Goal: Task Accomplishment & Management: Use online tool/utility

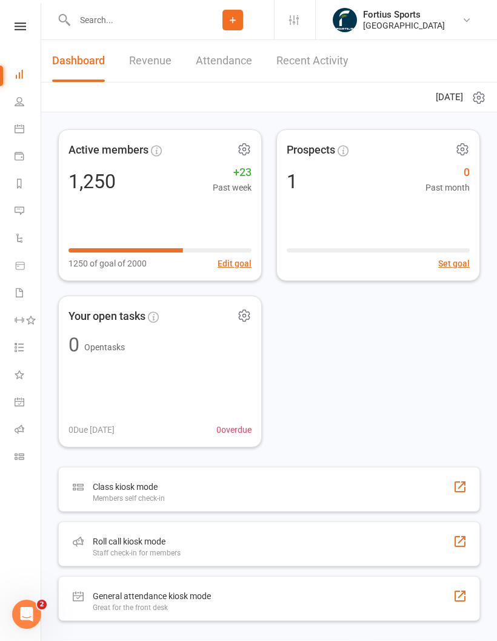
click at [24, 437] on link "Roll call" at bounding box center [28, 430] width 27 height 27
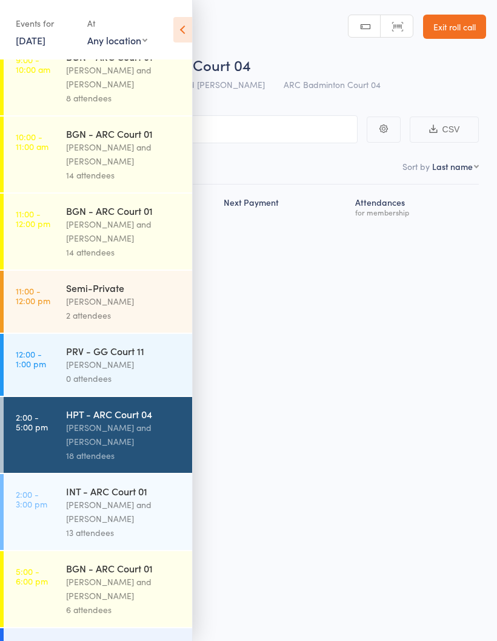
scroll to position [96, 0]
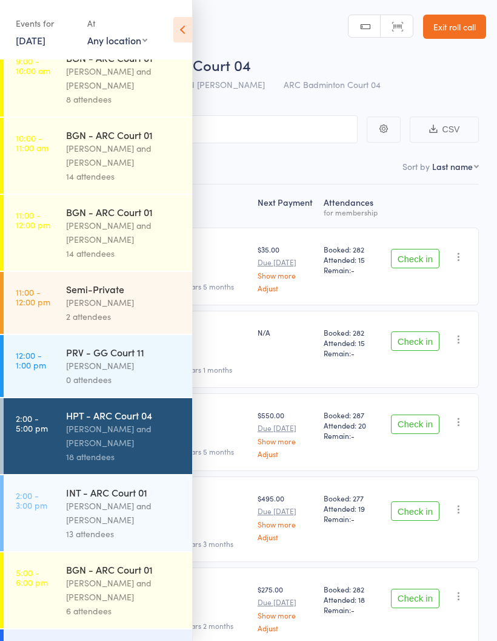
click at [140, 449] on div "[PERSON_NAME] and [PERSON_NAME]" at bounding box center [124, 436] width 116 height 28
click at [139, 449] on div "[PERSON_NAME] and [PERSON_NAME]" at bounding box center [124, 436] width 116 height 28
click at [191, 38] on icon at bounding box center [182, 29] width 19 height 25
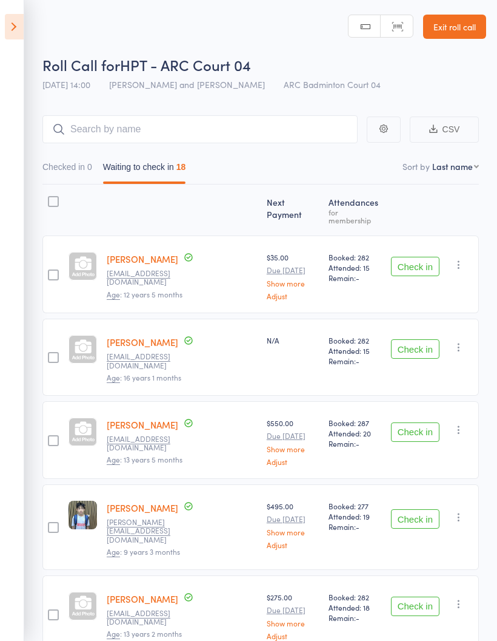
click at [27, 15] on header "Roll Call for HPT - ARC Court 04 [DATE] 14:00 [PERSON_NAME] and Heymard Humbler…" at bounding box center [248, 48] width 497 height 97
click at [243, 172] on nav "Checked in 0 Waiting to check in 18" at bounding box center [261, 170] width 448 height 28
click at [19, 31] on icon at bounding box center [14, 26] width 19 height 25
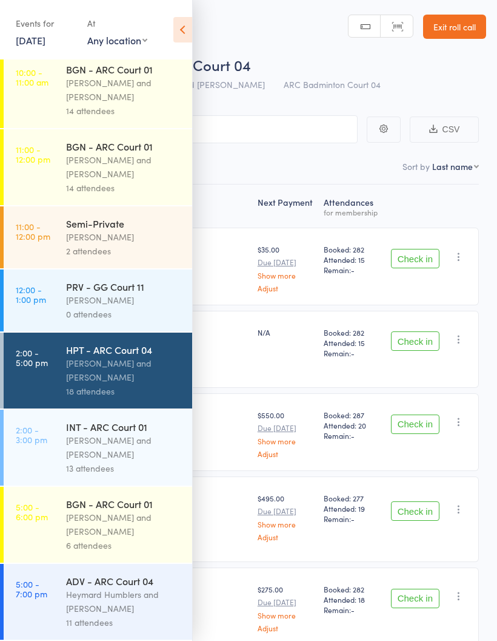
scroll to position [173, 0]
click at [103, 448] on div "[PERSON_NAME] and [PERSON_NAME]" at bounding box center [124, 447] width 116 height 28
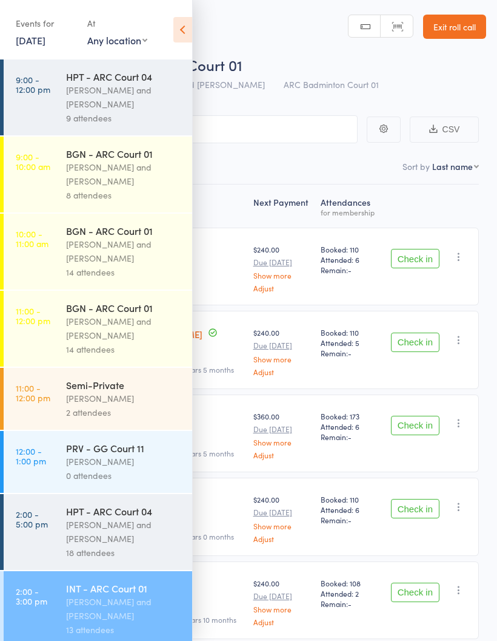
click at [176, 40] on icon at bounding box center [182, 29] width 19 height 25
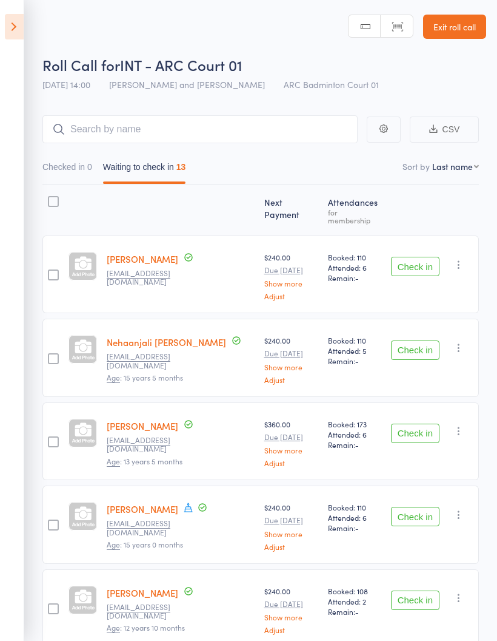
click at [428, 261] on button "Check in" at bounding box center [415, 266] width 49 height 19
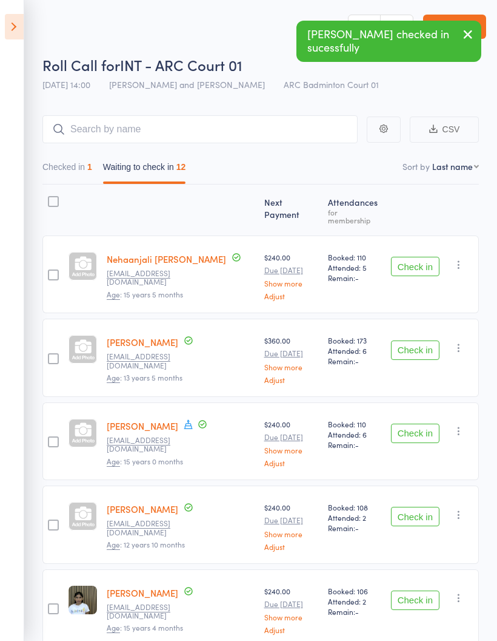
click at [415, 260] on button "Check in" at bounding box center [415, 266] width 49 height 19
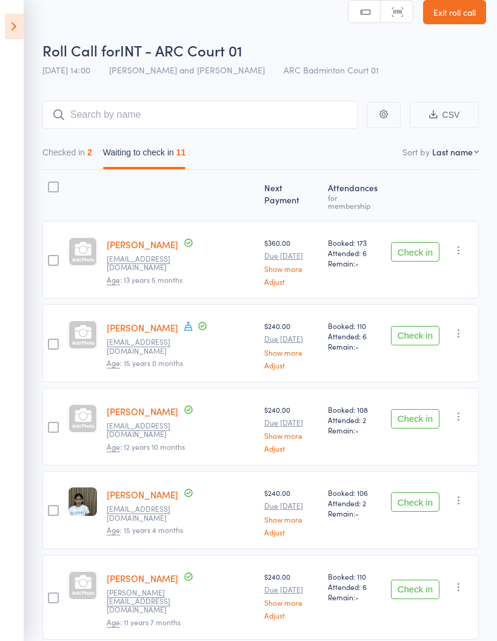
scroll to position [15, 0]
click at [410, 327] on button "Check in" at bounding box center [415, 335] width 49 height 19
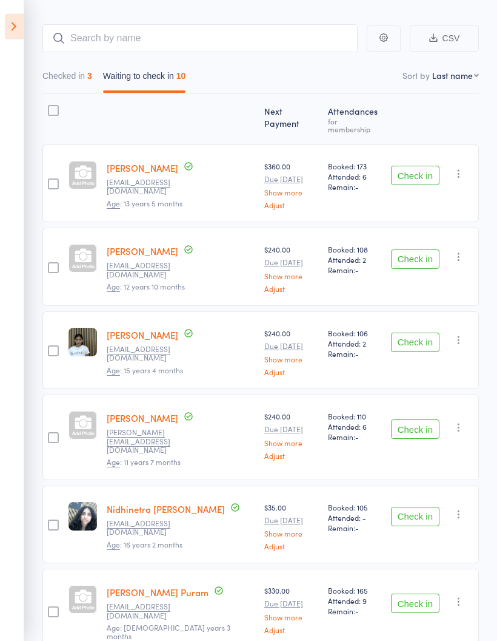
scroll to position [91, 0]
click at [413, 334] on button "Check in" at bounding box center [415, 341] width 49 height 19
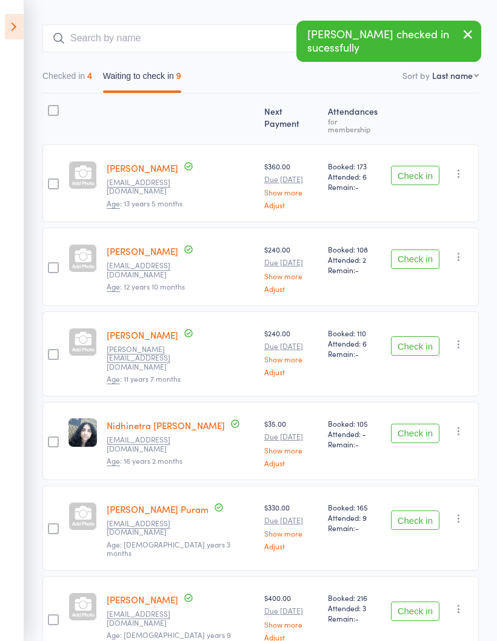
click at [414, 337] on button "Check in" at bounding box center [415, 345] width 49 height 19
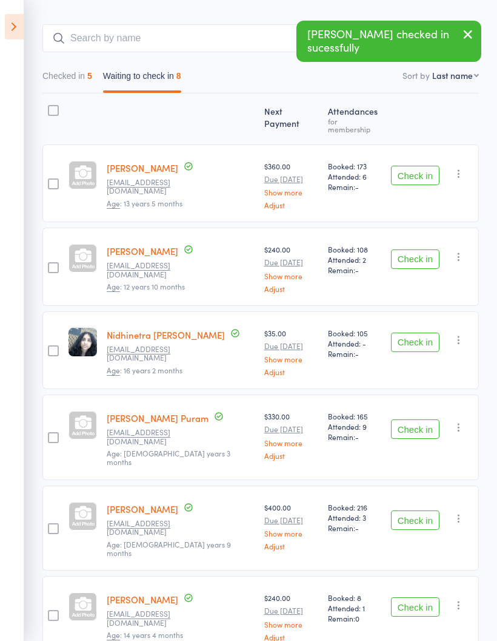
click at [418, 337] on button "Check in" at bounding box center [415, 341] width 49 height 19
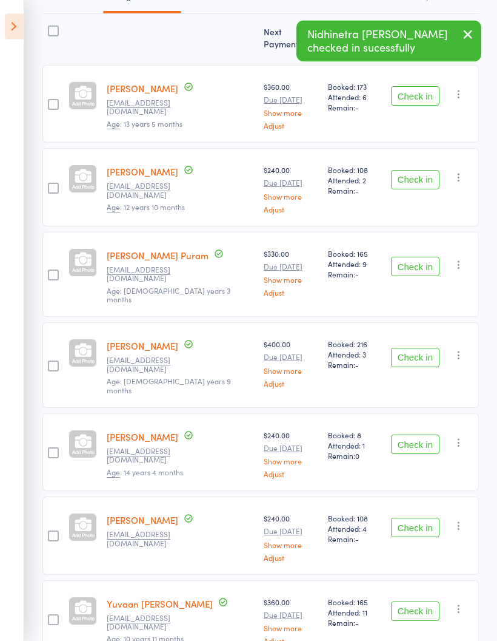
scroll to position [170, 0]
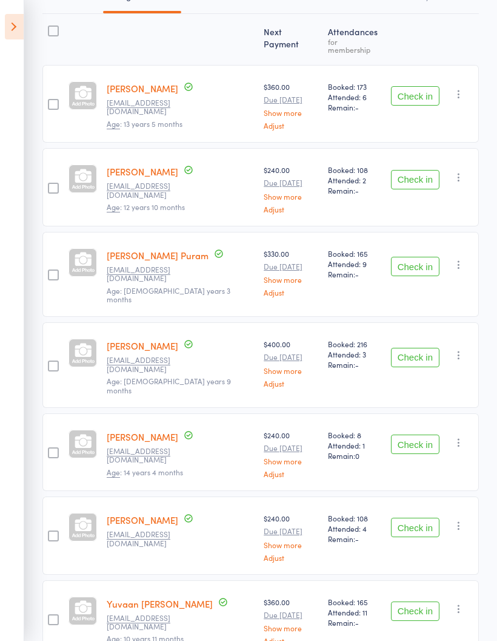
click at [420, 434] on button "Check in" at bounding box center [415, 443] width 49 height 19
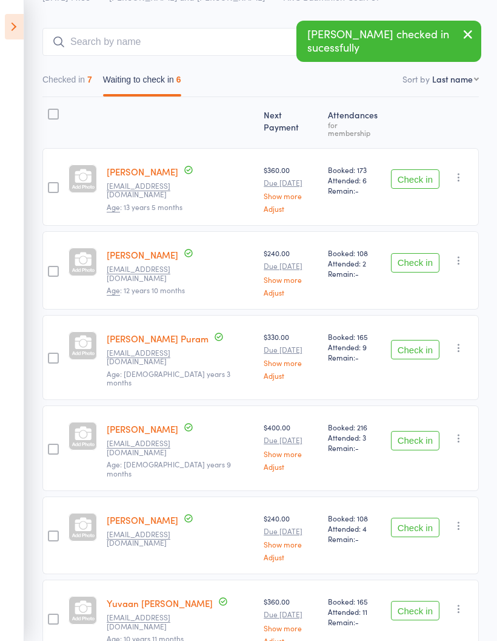
click at [416, 517] on button "Check in" at bounding box center [415, 526] width 49 height 19
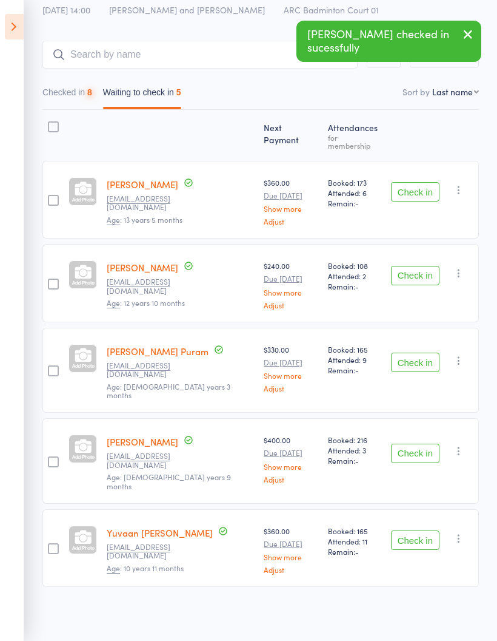
scroll to position [4, 0]
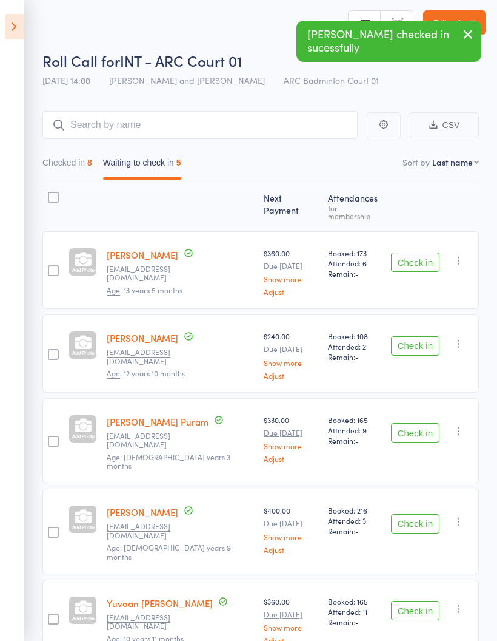
click at [423, 600] on button "Check in" at bounding box center [415, 609] width 49 height 19
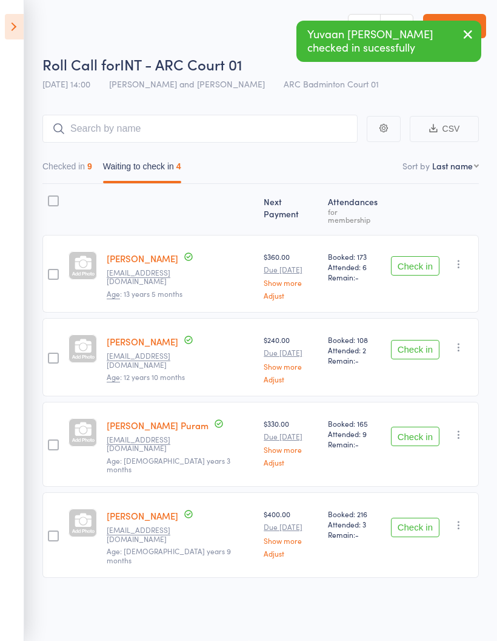
click at [144, 170] on button "Waiting to check in 4" at bounding box center [142, 169] width 78 height 28
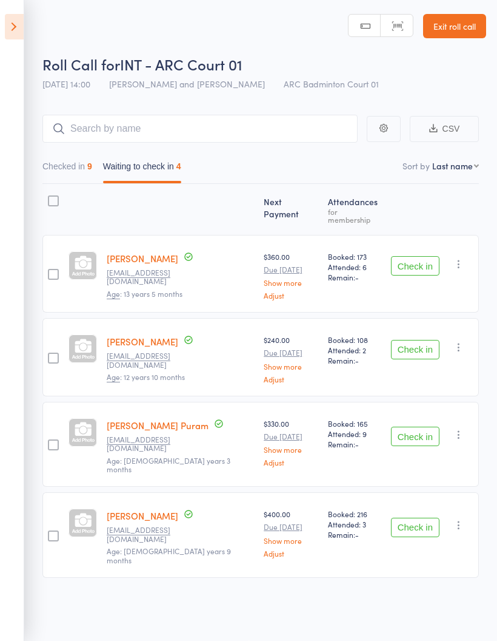
click at [92, 155] on button "Checked in 9" at bounding box center [67, 169] width 50 height 28
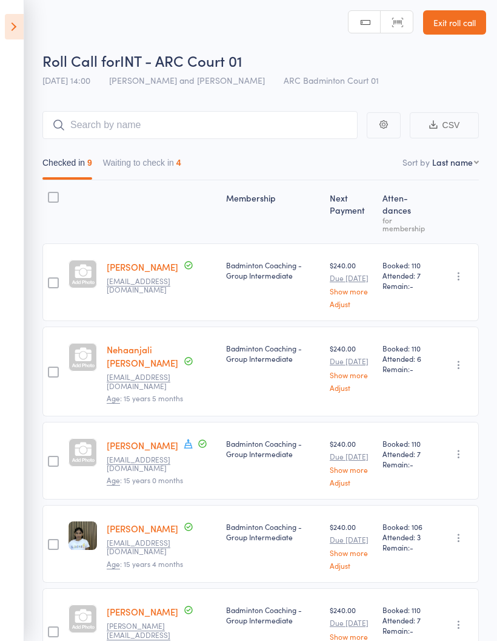
scroll to position [3, 0]
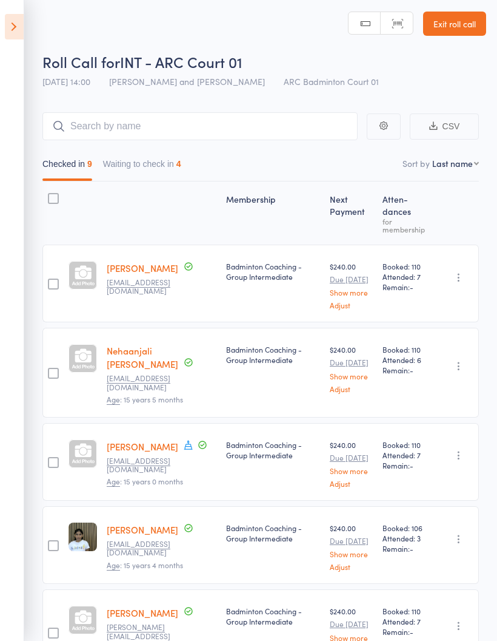
click at [18, 28] on icon at bounding box center [14, 26] width 19 height 25
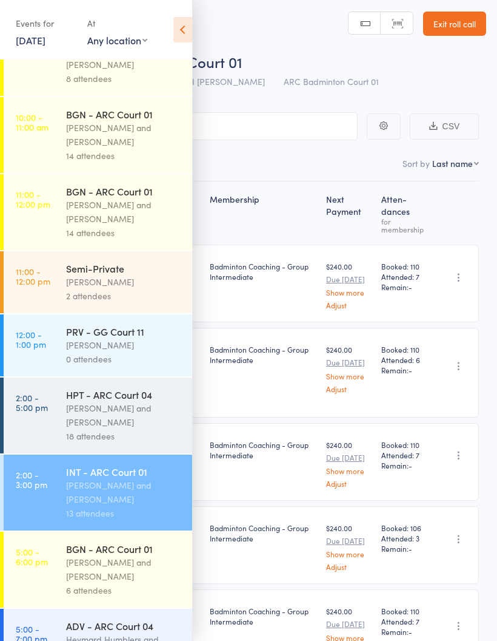
scroll to position [119, 0]
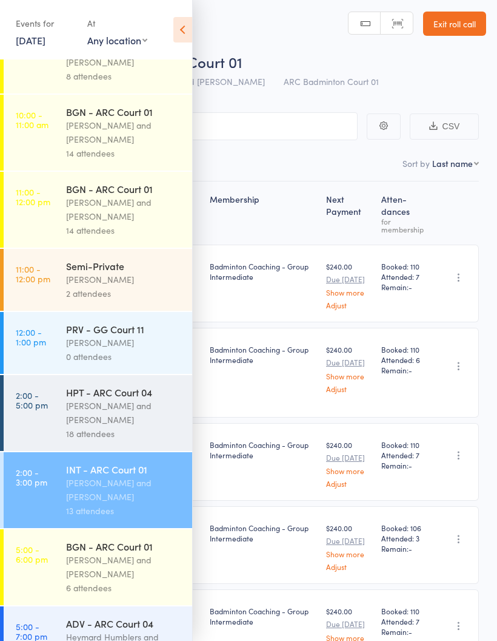
click at [114, 410] on div "[PERSON_NAME] and [PERSON_NAME]" at bounding box center [124, 412] width 116 height 28
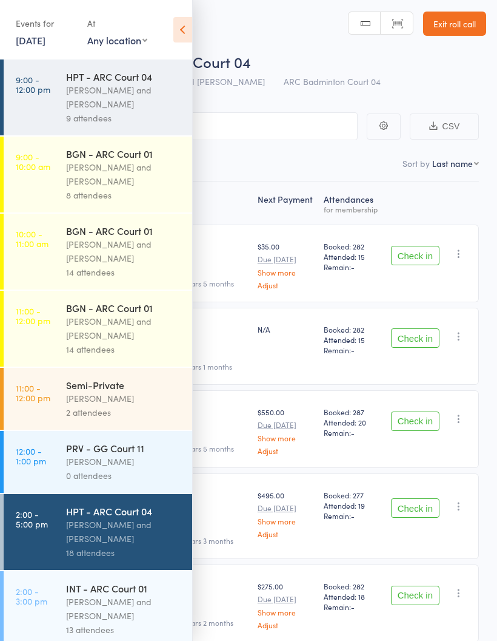
click at [186, 32] on icon at bounding box center [182, 29] width 19 height 25
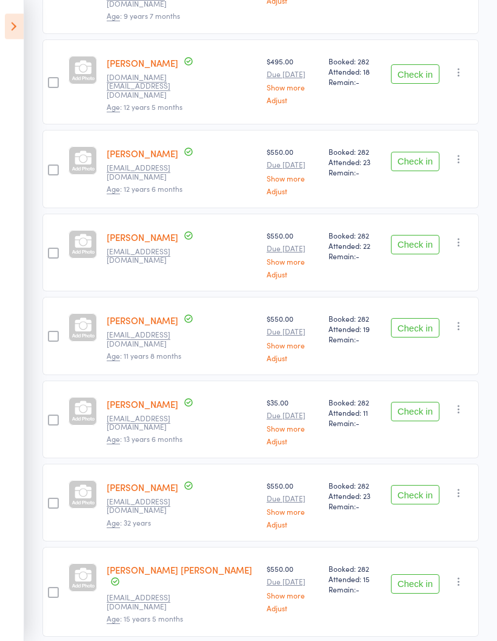
scroll to position [892, 0]
click at [465, 575] on icon "button" at bounding box center [459, 581] width 12 height 12
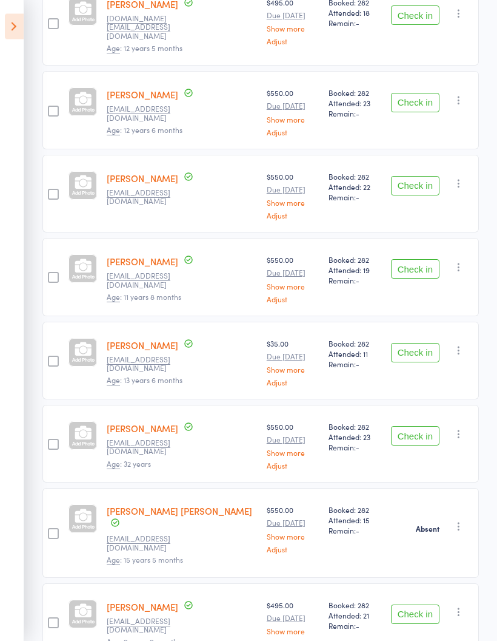
scroll to position [951, 0]
click at [460, 605] on icon "button" at bounding box center [459, 611] width 12 height 12
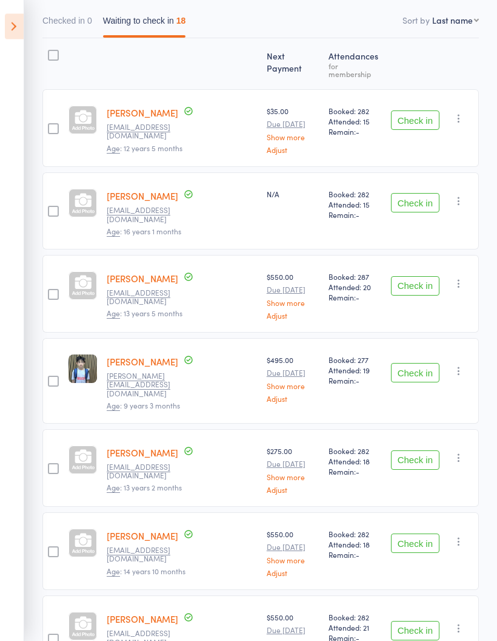
scroll to position [0, 0]
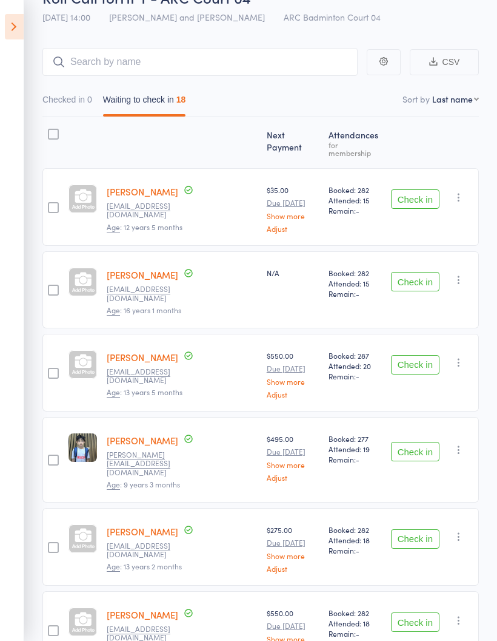
scroll to position [62, 0]
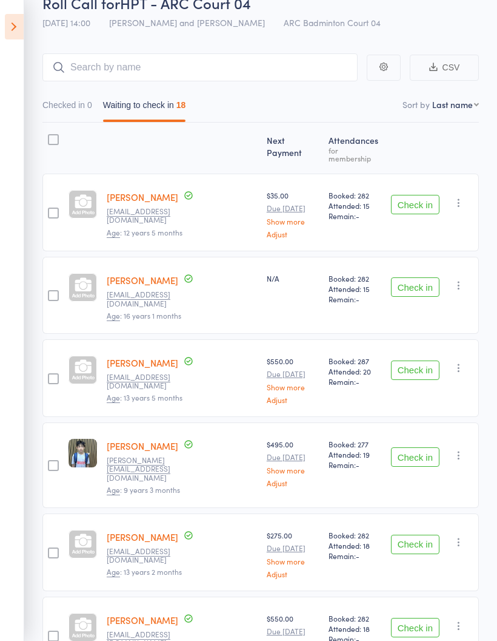
click at [423, 200] on button "Check in" at bounding box center [415, 204] width 49 height 19
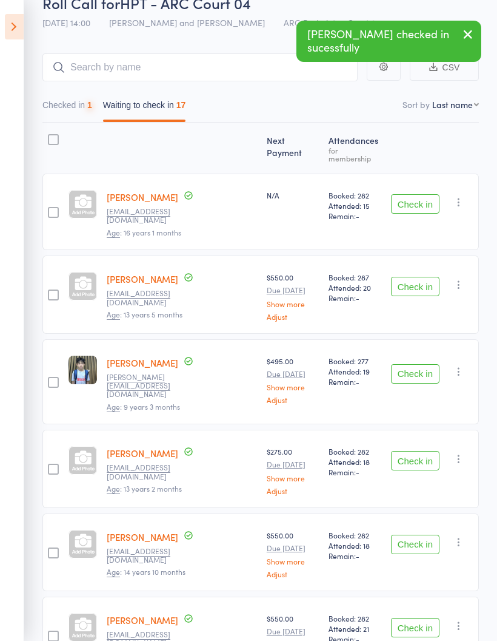
click at [415, 194] on button "Check in" at bounding box center [415, 203] width 49 height 19
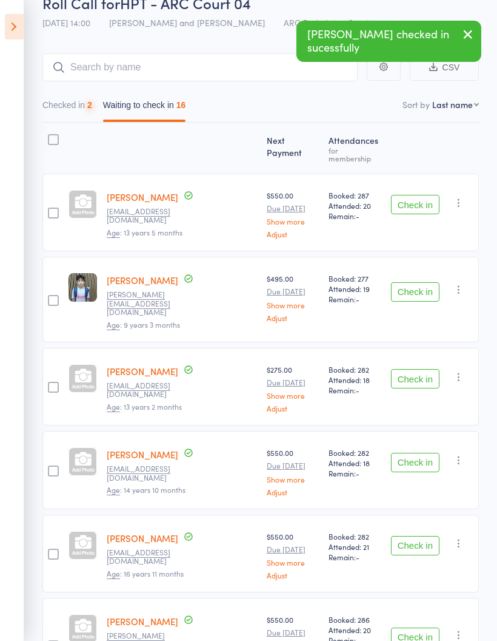
click at [419, 200] on button "Check in" at bounding box center [415, 204] width 49 height 19
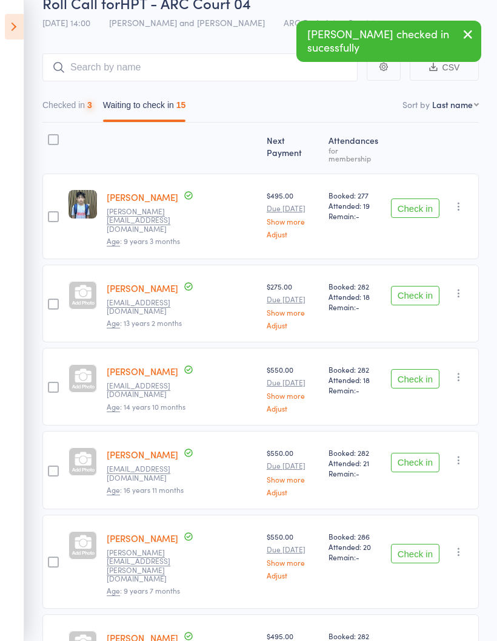
click at [415, 203] on button "Check in" at bounding box center [415, 207] width 49 height 19
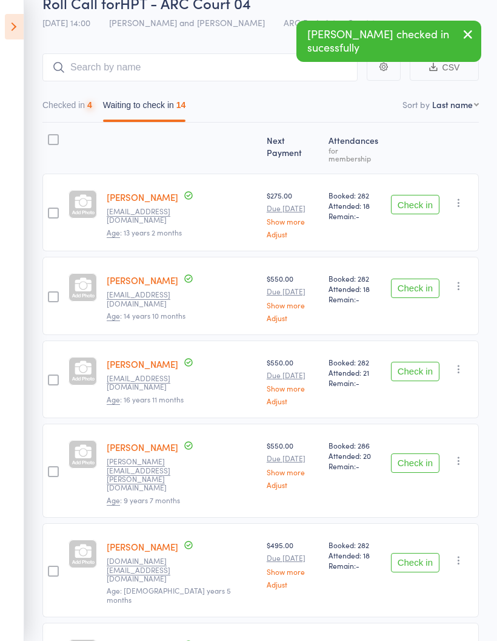
click at [418, 196] on button "Check in" at bounding box center [415, 204] width 49 height 19
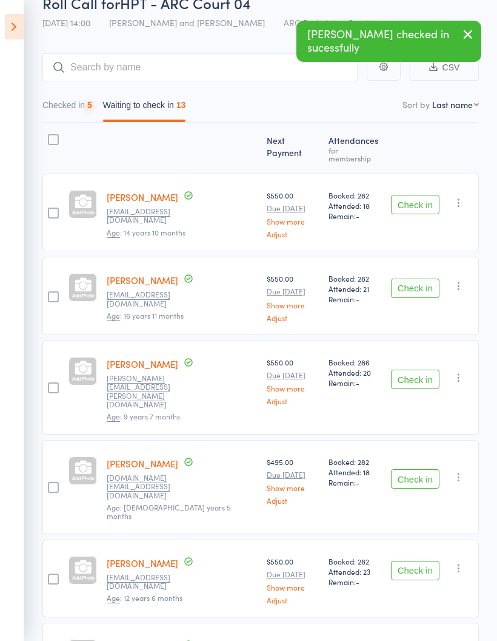
click at [428, 198] on button "Check in" at bounding box center [415, 204] width 49 height 19
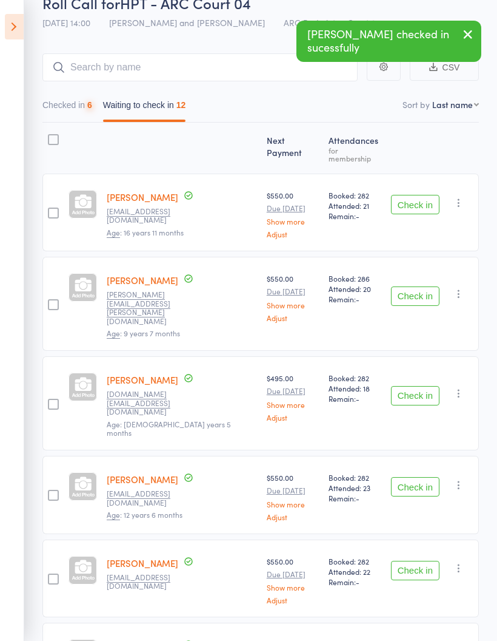
click at [426, 200] on button "Check in" at bounding box center [415, 204] width 49 height 19
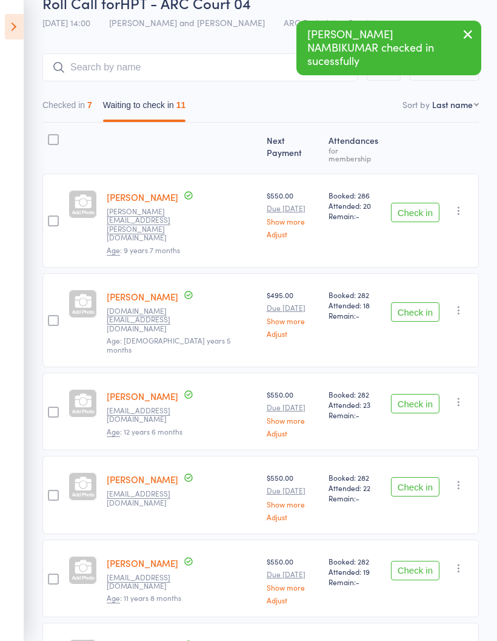
click at [425, 203] on button "Check in" at bounding box center [415, 212] width 49 height 19
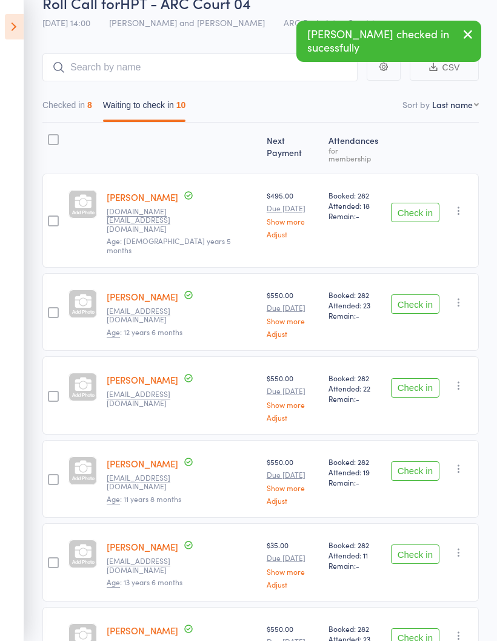
click at [425, 203] on button "Check in" at bounding box center [415, 212] width 49 height 19
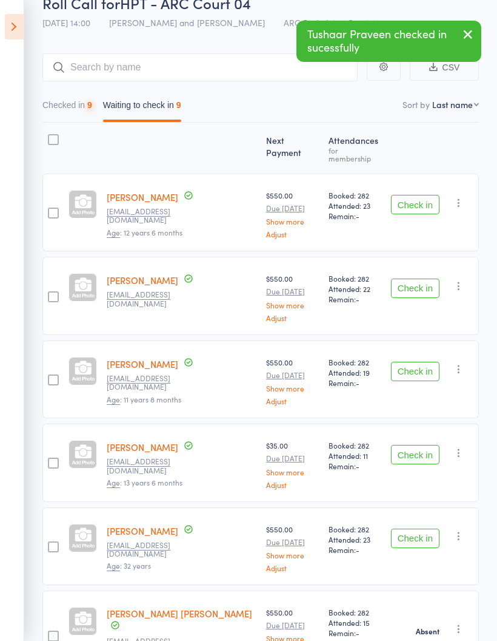
click at [425, 197] on button "Check in" at bounding box center [415, 204] width 49 height 19
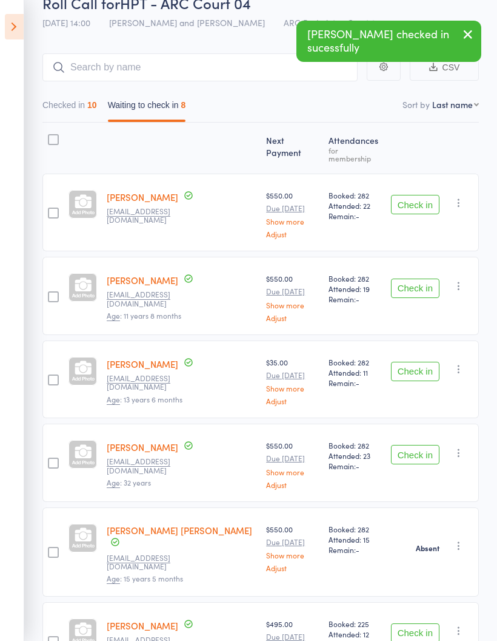
click at [426, 203] on button "Check in" at bounding box center [415, 204] width 49 height 19
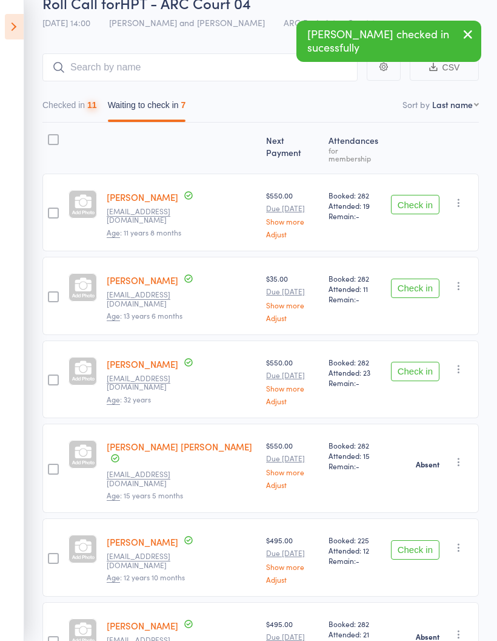
click at [420, 207] on button "Check in" at bounding box center [415, 204] width 49 height 19
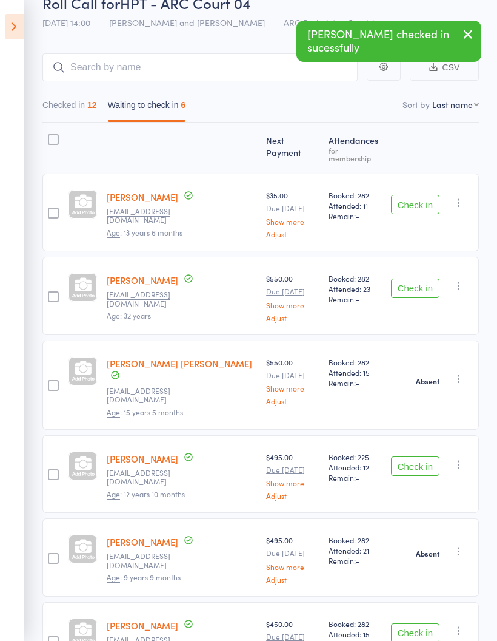
click at [423, 195] on button "Check in" at bounding box center [415, 204] width 49 height 19
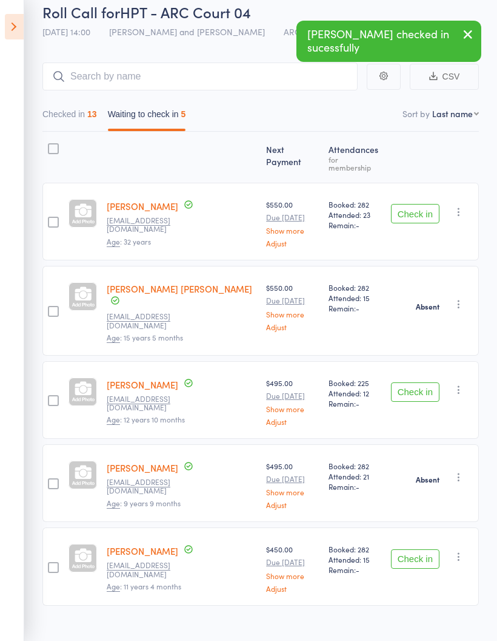
click at [424, 204] on button "Check in" at bounding box center [415, 213] width 49 height 19
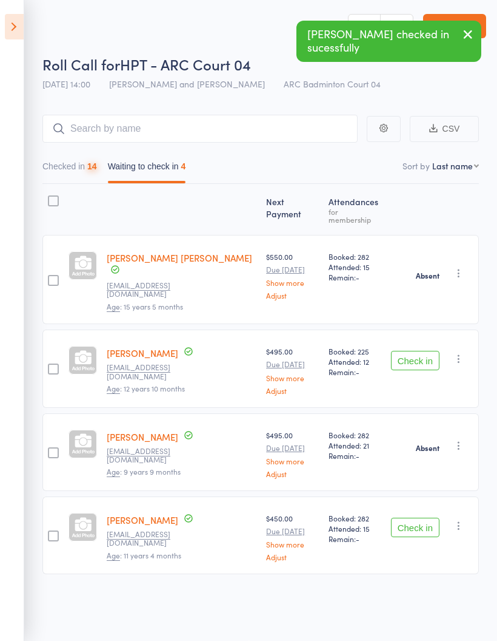
scroll to position [8, 0]
click at [416, 351] on button "Check in" at bounding box center [415, 360] width 49 height 19
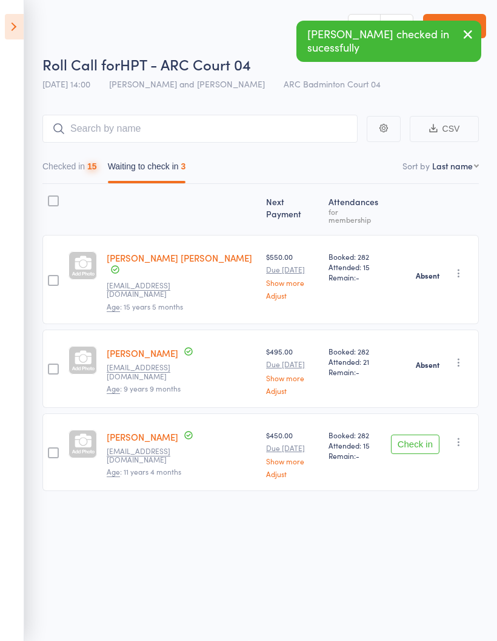
click at [413, 434] on button "Check in" at bounding box center [415, 443] width 49 height 19
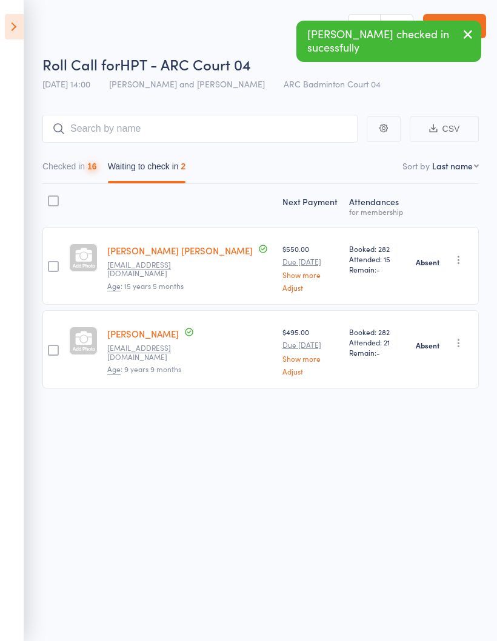
click at [76, 170] on button "Checked in 16" at bounding box center [69, 169] width 55 height 28
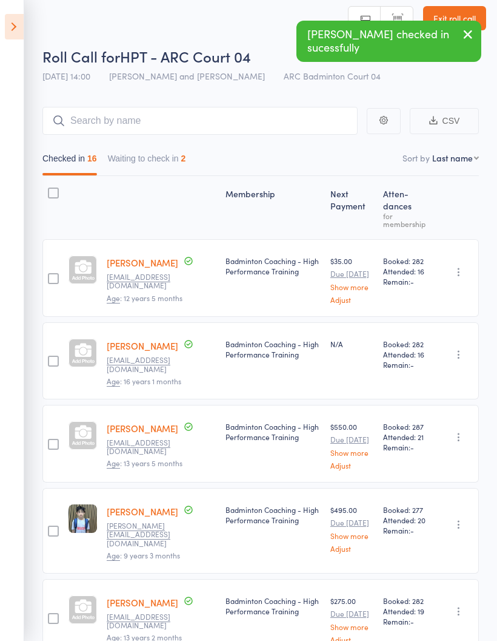
click at [173, 163] on button "Waiting to check in 2" at bounding box center [147, 161] width 78 height 28
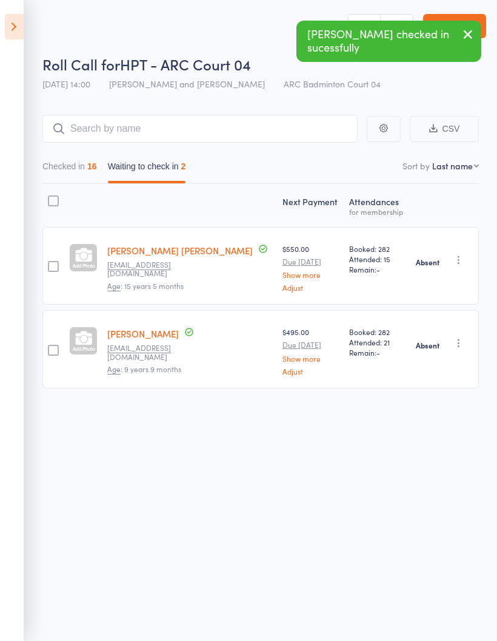
click at [81, 158] on button "Checked in 16" at bounding box center [69, 169] width 55 height 28
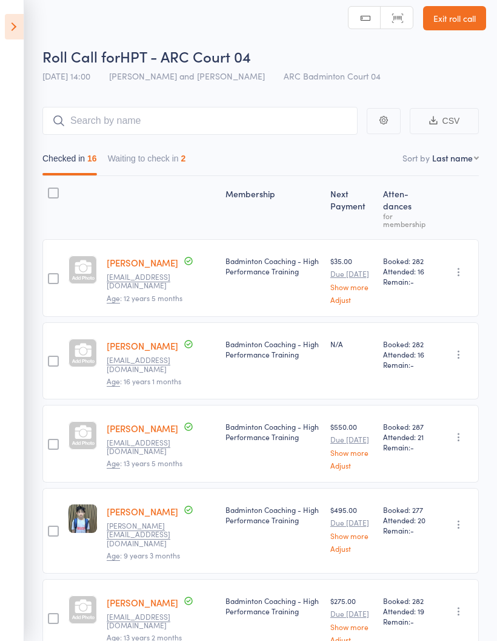
click at [166, 166] on button "Waiting to check in 2" at bounding box center [147, 161] width 78 height 28
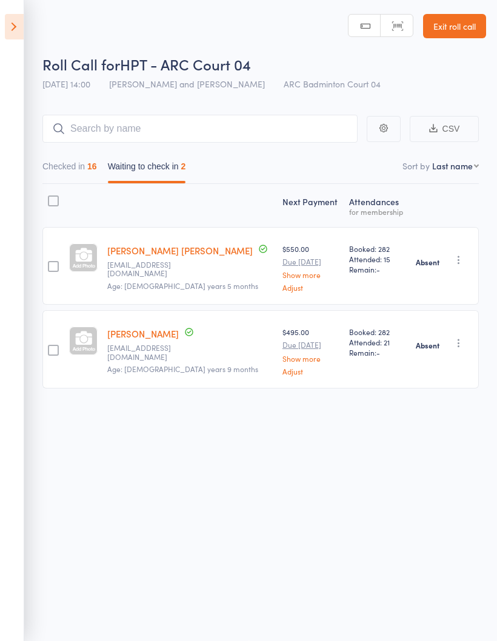
click at [82, 156] on button "Checked in 16" at bounding box center [69, 169] width 55 height 28
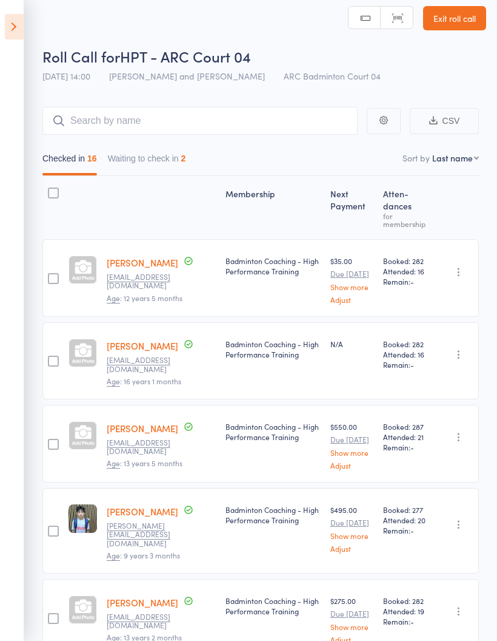
click at [178, 154] on button "Waiting to check in 2" at bounding box center [147, 161] width 78 height 28
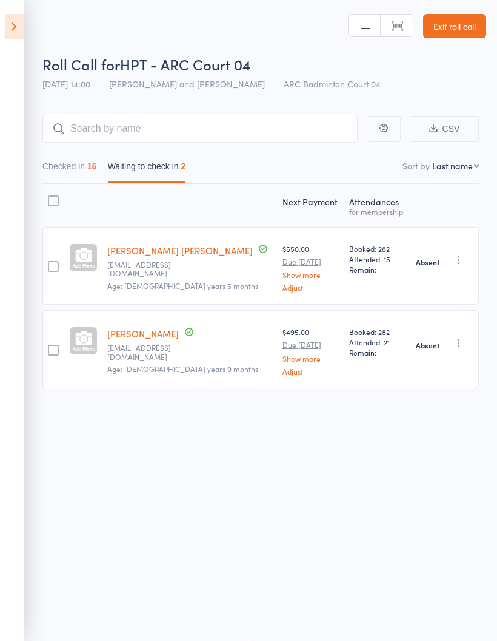
click at [59, 174] on button "Checked in 16" at bounding box center [69, 169] width 55 height 28
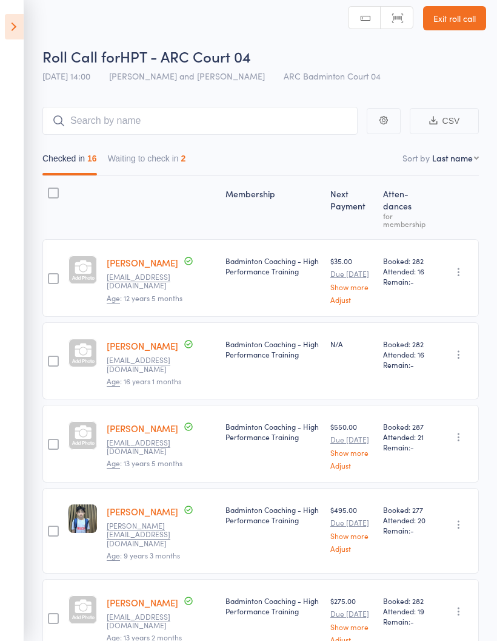
click at [168, 158] on button "Waiting to check in 2" at bounding box center [147, 161] width 78 height 28
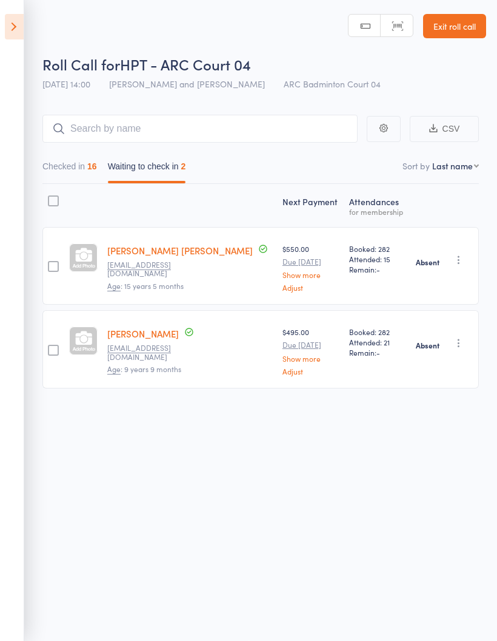
click at [56, 155] on button "Checked in 16" at bounding box center [69, 169] width 55 height 28
